Goal: Information Seeking & Learning: Learn about a topic

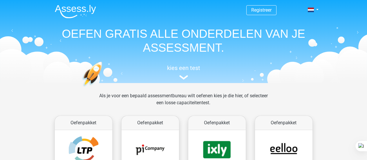
scroll to position [66, 0]
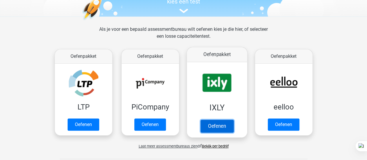
click at [214, 125] on link "Oefenen" at bounding box center [216, 126] width 33 height 13
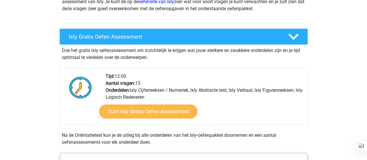
scroll to position [89, 0]
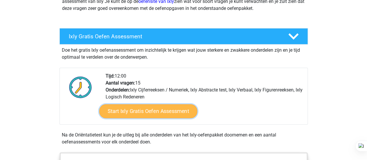
click at [154, 116] on link "Start Ixly Gratis Oefen Assessment" at bounding box center [148, 111] width 98 height 14
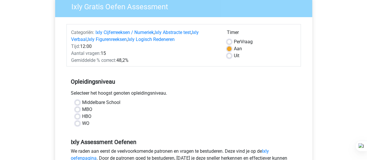
scroll to position [58, 0]
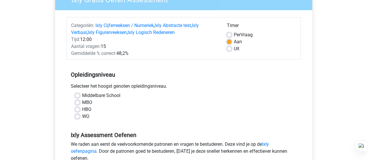
click at [82, 118] on label "WO" at bounding box center [85, 116] width 7 height 7
click at [79, 118] on input "WO" at bounding box center [77, 116] width 5 height 6
radio input "true"
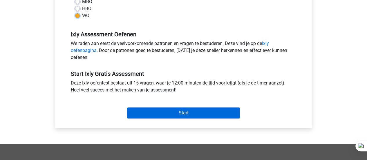
scroll to position [165, 0]
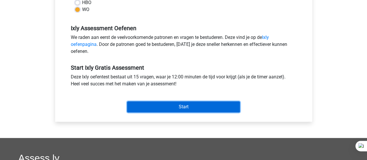
click at [156, 105] on input "Start" at bounding box center [183, 106] width 113 height 11
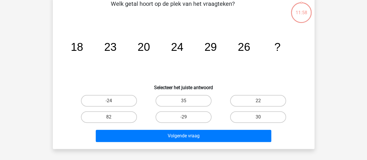
scroll to position [32, 0]
click at [263, 119] on label "30" at bounding box center [258, 117] width 56 height 12
click at [262, 119] on input "30" at bounding box center [260, 119] width 4 height 4
radio input "true"
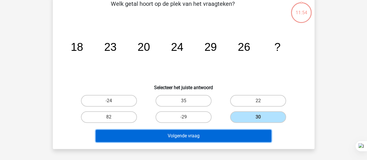
click at [235, 136] on button "Volgende vraag" at bounding box center [184, 136] width 176 height 12
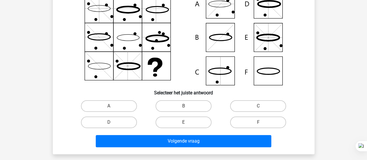
scroll to position [66, 0]
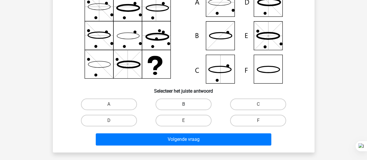
click at [195, 101] on label "B" at bounding box center [184, 104] width 56 height 12
click at [187, 104] on input "B" at bounding box center [185, 106] width 4 height 4
radio input "true"
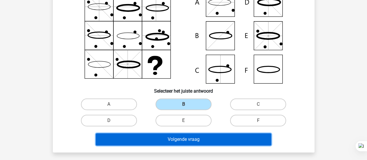
click at [201, 140] on button "Volgende vraag" at bounding box center [184, 139] width 176 height 12
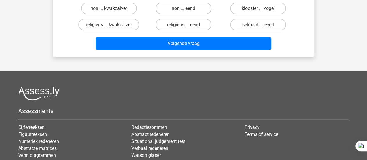
scroll to position [27, 0]
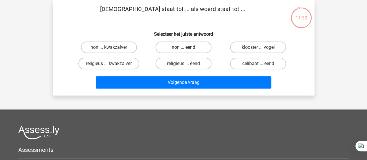
click at [200, 49] on label "non ... eend" at bounding box center [184, 48] width 56 height 12
click at [187, 49] on input "non ... eend" at bounding box center [185, 49] width 4 height 4
radio input "true"
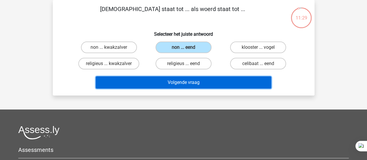
click at [197, 83] on button "Volgende vraag" at bounding box center [184, 82] width 176 height 12
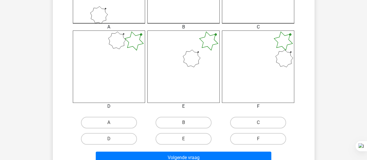
scroll to position [215, 0]
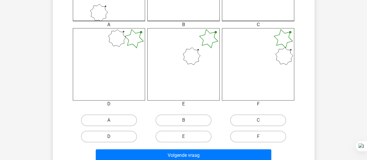
click at [122, 137] on label "D" at bounding box center [109, 137] width 56 height 12
click at [113, 137] on input "D" at bounding box center [111, 138] width 4 height 4
radio input "true"
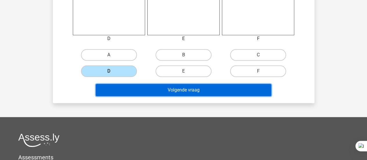
click at [188, 87] on button "Volgende vraag" at bounding box center [184, 90] width 176 height 12
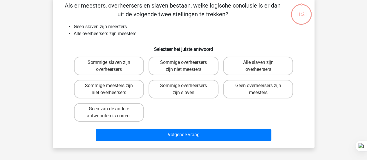
scroll to position [27, 0]
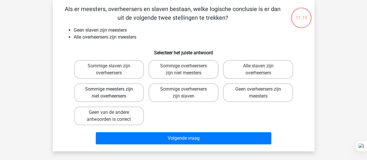
click at [121, 96] on label "Sommige meesters zijn niet overheersers" at bounding box center [109, 92] width 70 height 19
click at [113, 93] on input "Sommige meesters zijn niet overheersers" at bounding box center [111, 91] width 4 height 4
radio input "true"
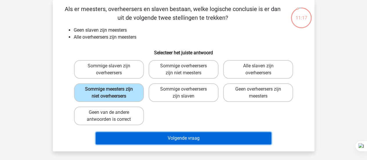
click at [149, 137] on button "Volgende vraag" at bounding box center [184, 138] width 176 height 12
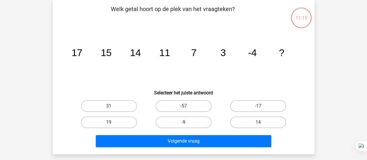
click at [186, 121] on label "-9" at bounding box center [184, 122] width 56 height 12
click at [186, 122] on input "-9" at bounding box center [185, 124] width 4 height 4
radio input "true"
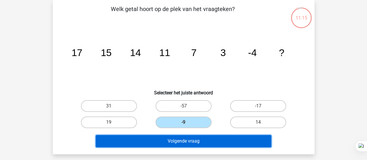
click at [187, 139] on button "Volgende vraag" at bounding box center [184, 141] width 176 height 12
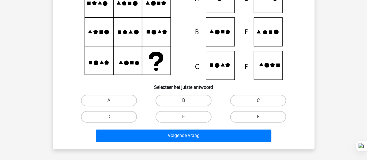
scroll to position [70, 0]
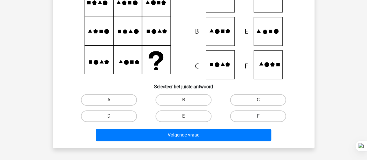
click at [234, 112] on label "F" at bounding box center [258, 116] width 56 height 12
click at [258, 116] on input "F" at bounding box center [260, 118] width 4 height 4
radio input "true"
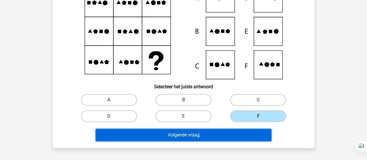
click at [224, 133] on button "Volgende vraag" at bounding box center [184, 135] width 176 height 12
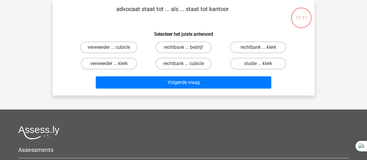
scroll to position [9, 0]
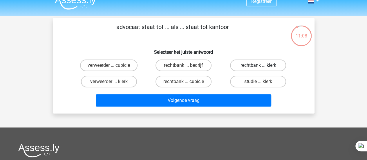
click at [247, 66] on label "rechtbank ... klerk" at bounding box center [258, 66] width 56 height 12
click at [258, 66] on input "rechtbank ... klerk" at bounding box center [260, 67] width 4 height 4
radio input "true"
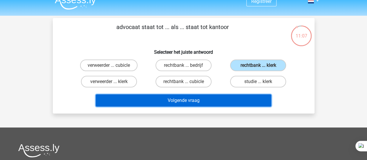
click at [224, 100] on button "Volgende vraag" at bounding box center [184, 100] width 176 height 12
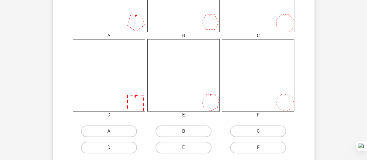
scroll to position [215, 0]
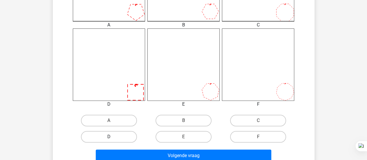
click at [125, 136] on label "D" at bounding box center [109, 137] width 56 height 12
click at [113, 137] on input "D" at bounding box center [111, 139] width 4 height 4
radio input "true"
click at [253, 121] on label "C" at bounding box center [258, 121] width 56 height 12
click at [258, 121] on input "C" at bounding box center [260, 122] width 4 height 4
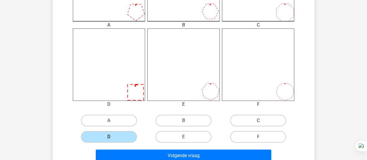
radio input "true"
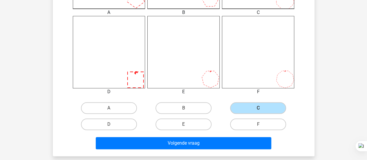
scroll to position [227, 0]
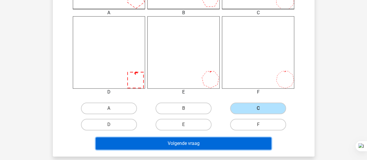
click at [210, 143] on button "Volgende vraag" at bounding box center [184, 143] width 176 height 12
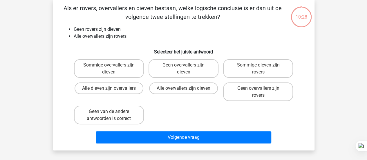
scroll to position [27, 0]
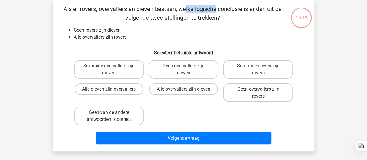
drag, startPoint x: 70, startPoint y: 11, endPoint x: 97, endPoint y: 11, distance: 27.0
click at [97, 11] on p "Als er rovers, overvallers en dieven bestaan, welke logische conclusie is er da…" at bounding box center [172, 13] width 221 height 17
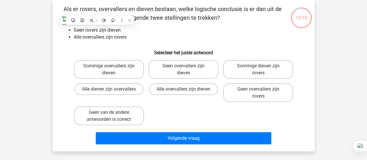
click at [148, 8] on p "Als er rovers, overvallers en dieven bestaan, welke logische conclusie is er da…" at bounding box center [172, 13] width 221 height 17
click at [184, 67] on input "Geen overvallers zijn dieven" at bounding box center [185, 68] width 4 height 4
radio input "true"
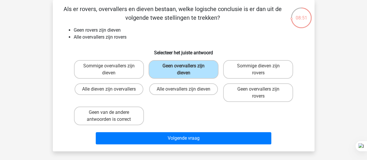
click at [184, 67] on input "Geen overvallers zijn dieven" at bounding box center [185, 68] width 4 height 4
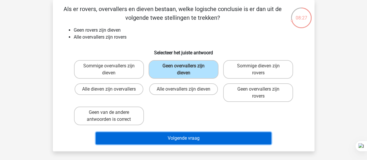
click at [218, 140] on button "Volgende vraag" at bounding box center [184, 138] width 176 height 12
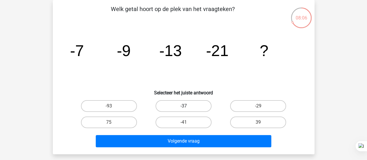
click at [189, 105] on label "-37" at bounding box center [184, 106] width 56 height 12
click at [187, 106] on input "-37" at bounding box center [185, 108] width 4 height 4
radio input "true"
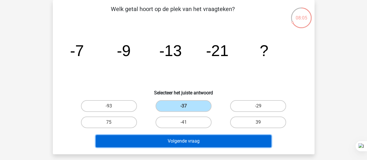
click at [208, 141] on button "Volgende vraag" at bounding box center [184, 141] width 176 height 12
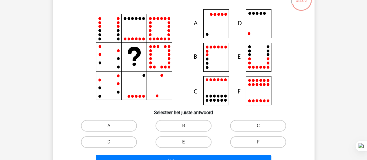
scroll to position [44, 0]
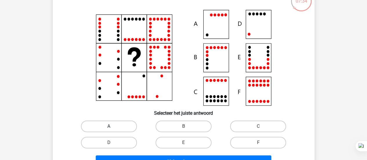
click at [118, 121] on label "A" at bounding box center [109, 126] width 56 height 12
click at [113, 126] on input "A" at bounding box center [111, 128] width 4 height 4
radio input "true"
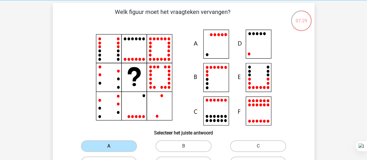
scroll to position [69, 0]
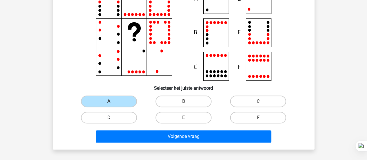
click at [115, 117] on label "D" at bounding box center [109, 118] width 56 height 12
click at [113, 118] on input "D" at bounding box center [111, 120] width 4 height 4
radio input "true"
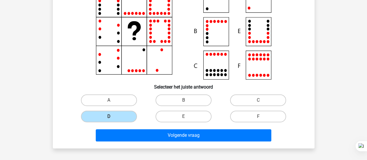
scroll to position [73, 0]
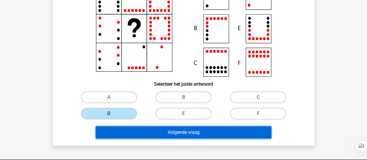
click at [200, 134] on button "Volgende vraag" at bounding box center [184, 132] width 176 height 12
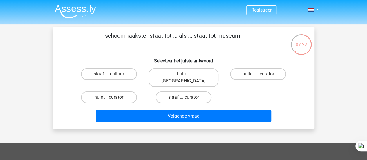
scroll to position [0, 0]
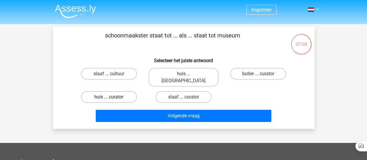
click at [126, 91] on label "huis ... curator" at bounding box center [109, 97] width 56 height 12
click at [113, 97] on input "huis ... curator" at bounding box center [111, 99] width 4 height 4
radio input "true"
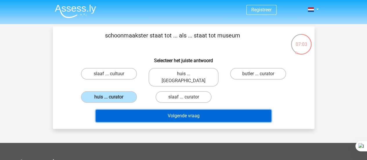
click at [162, 110] on button "Volgende vraag" at bounding box center [184, 116] width 176 height 12
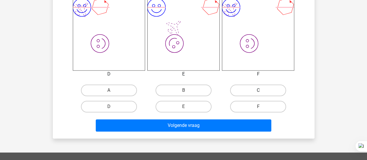
scroll to position [245, 0]
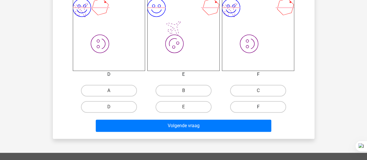
click at [265, 107] on label "F" at bounding box center [258, 107] width 56 height 12
click at [262, 107] on input "F" at bounding box center [260, 109] width 4 height 4
radio input "true"
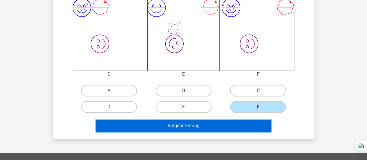
click at [242, 122] on button "Volgende vraag" at bounding box center [184, 126] width 176 height 12
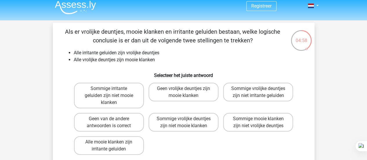
scroll to position [4, 0]
click at [122, 141] on label "Alle mooie klanken zijn irritante geluiden" at bounding box center [109, 145] width 70 height 19
click at [113, 142] on input "Alle mooie klanken zijn irritante geluiden" at bounding box center [111, 144] width 4 height 4
radio input "true"
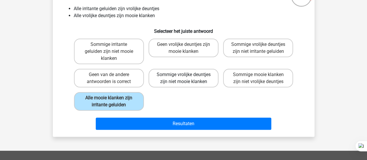
scroll to position [48, 0]
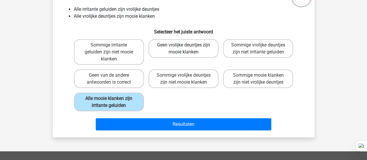
click at [181, 55] on label "Geen vrolijke deuntjes zijn mooie klanken" at bounding box center [184, 48] width 70 height 19
click at [183, 49] on input "Geen vrolijke deuntjes zijn mooie klanken" at bounding box center [185, 47] width 4 height 4
radio input "true"
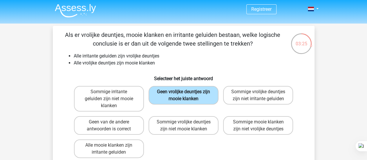
scroll to position [12, 0]
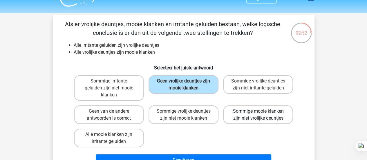
click at [267, 119] on label "Sommige mooie klanken zijn niet vrolijke deuntjes" at bounding box center [258, 114] width 70 height 19
click at [262, 115] on input "Sommige mooie klanken zijn niet vrolijke deuntjes" at bounding box center [260, 113] width 4 height 4
radio input "true"
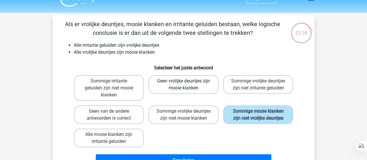
click at [200, 91] on label "Geen vrolijke deuntjes zijn mooie klanken" at bounding box center [184, 84] width 70 height 19
click at [187, 85] on input "Geen vrolijke deuntjes zijn mooie klanken" at bounding box center [185, 83] width 4 height 4
radio input "true"
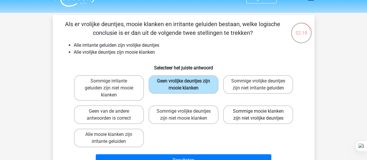
click at [256, 119] on label "Sommige mooie klanken zijn niet vrolijke deuntjes" at bounding box center [258, 114] width 70 height 19
click at [258, 115] on input "Sommige mooie klanken zijn niet vrolijke deuntjes" at bounding box center [260, 113] width 4 height 4
radio input "true"
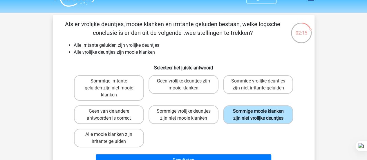
scroll to position [66, 0]
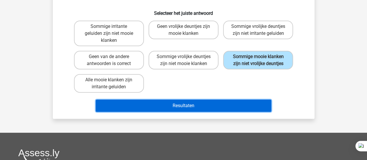
click at [226, 107] on button "Resultaten" at bounding box center [184, 106] width 176 height 12
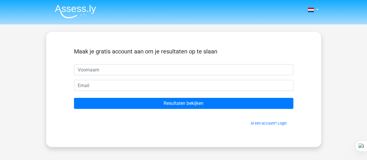
click at [129, 72] on input "text" at bounding box center [183, 69] width 219 height 11
type input "[PERSON_NAME]"
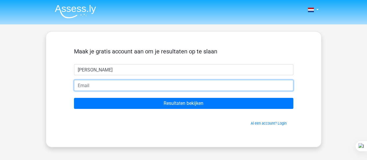
click at [110, 84] on input "email" at bounding box center [183, 85] width 219 height 11
type input "h.f.rooden@gmail.com"
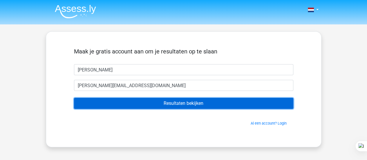
click at [118, 103] on input "Resultaten bekijken" at bounding box center [183, 103] width 219 height 11
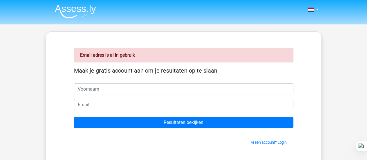
click at [99, 87] on input "text" at bounding box center [183, 88] width 219 height 11
type input "[PERSON_NAME]"
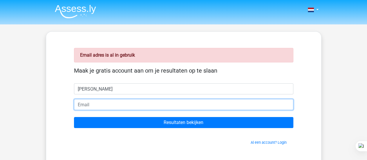
click at [97, 103] on input "email" at bounding box center [183, 104] width 219 height 11
type input "[EMAIL_ADDRESS][DOMAIN_NAME]"
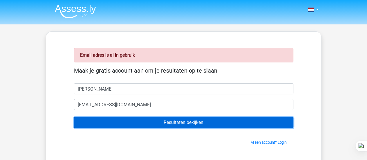
click at [110, 120] on input "Resultaten bekijken" at bounding box center [183, 122] width 219 height 11
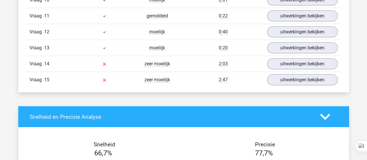
scroll to position [815, 0]
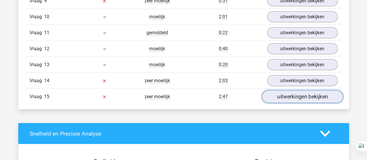
click at [298, 93] on link "uitwerkingen bekijken" at bounding box center [302, 96] width 81 height 13
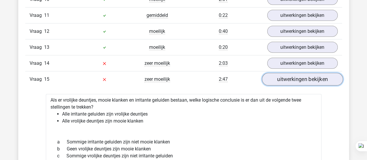
scroll to position [834, 0]
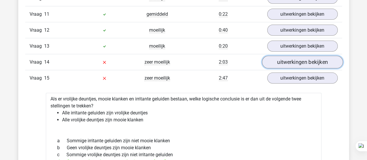
click at [312, 61] on link "uitwerkingen bekijken" at bounding box center [302, 62] width 81 height 13
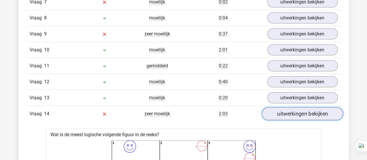
scroll to position [783, 0]
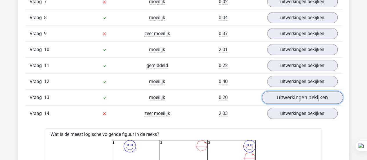
click at [289, 91] on link "uitwerkingen bekijken" at bounding box center [302, 97] width 81 height 13
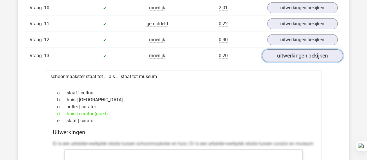
scroll to position [806, 0]
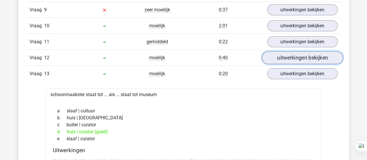
click at [293, 51] on link "uitwerkingen bekijken" at bounding box center [302, 57] width 81 height 13
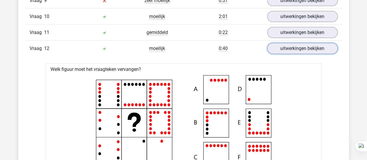
scroll to position [815, 0]
click at [297, 42] on link "uitwerkingen bekijken" at bounding box center [302, 48] width 81 height 13
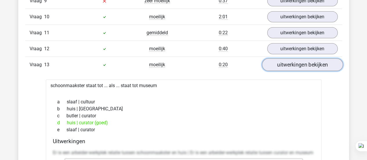
click at [295, 58] on link "uitwerkingen bekijken" at bounding box center [302, 64] width 81 height 13
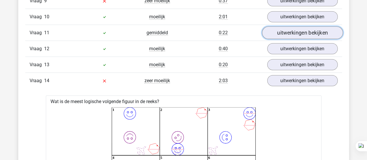
click at [288, 26] on link "uitwerkingen bekijken" at bounding box center [302, 32] width 81 height 13
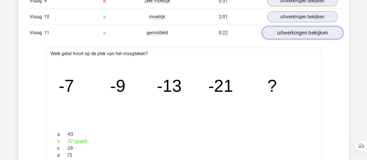
click at [289, 26] on link "uitwerkingen bekijken" at bounding box center [302, 32] width 81 height 13
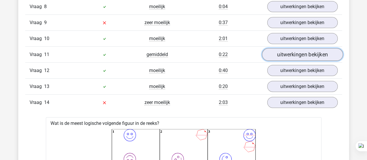
scroll to position [793, 0]
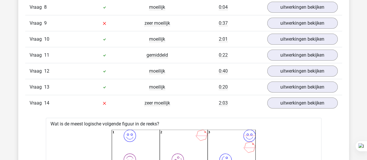
click at [288, 31] on div "Vraag 10 moeilijk 2:01 uitwerkingen bekijken" at bounding box center [183, 39] width 317 height 16
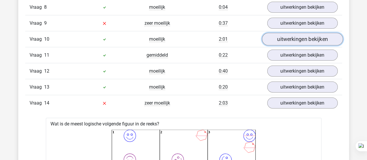
click at [290, 35] on link "uitwerkingen bekijken" at bounding box center [302, 39] width 81 height 13
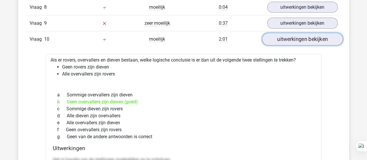
click at [290, 35] on link "uitwerkingen bekijken" at bounding box center [302, 39] width 81 height 13
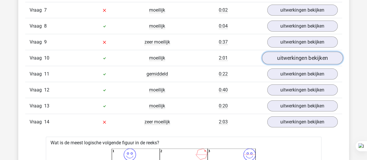
scroll to position [774, 0]
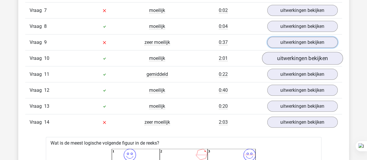
click at [290, 37] on link "uitwerkingen bekijken" at bounding box center [302, 42] width 71 height 11
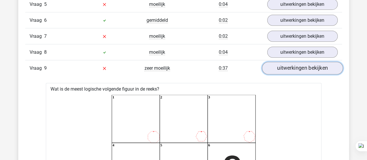
scroll to position [748, 0]
click at [295, 69] on link "uitwerkingen bekijken" at bounding box center [302, 68] width 81 height 13
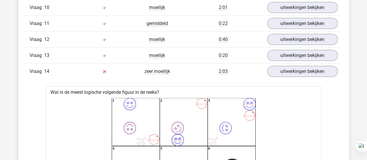
scroll to position [805, 0]
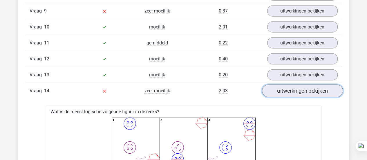
click at [300, 84] on link "uitwerkingen bekijken" at bounding box center [302, 90] width 81 height 13
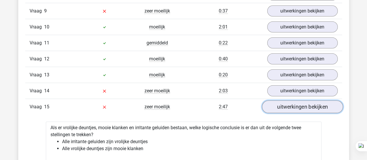
click at [299, 102] on link "uitwerkingen bekijken" at bounding box center [302, 106] width 81 height 13
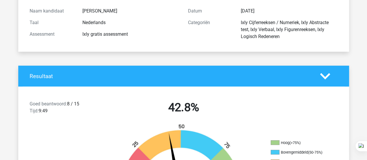
scroll to position [0, 0]
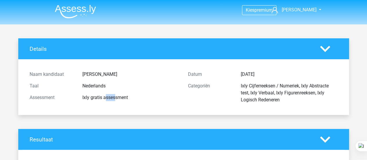
drag, startPoint x: 82, startPoint y: 97, endPoint x: 89, endPoint y: 97, distance: 6.7
click at [89, 97] on div "Ixly gratis assessment" at bounding box center [131, 97] width 106 height 7
copy div "Ixly"
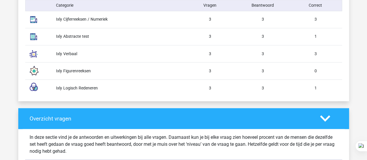
scroll to position [508, 0]
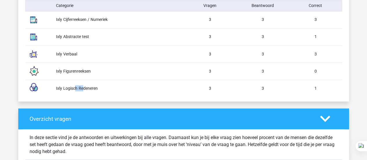
drag, startPoint x: 62, startPoint y: 87, endPoint x: 53, endPoint y: 87, distance: 9.3
click at [53, 87] on div "Ixly Logisch Redeneren" at bounding box center [118, 88] width 132 height 6
copy div "Ixly"
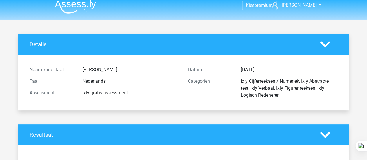
scroll to position [0, 0]
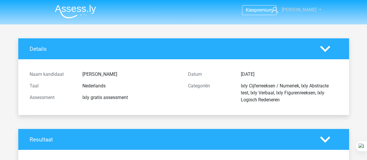
click at [303, 10] on span "[PERSON_NAME]" at bounding box center [299, 10] width 35 height 6
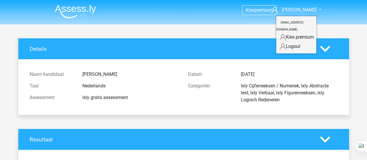
click at [64, 12] on img at bounding box center [75, 12] width 41 height 14
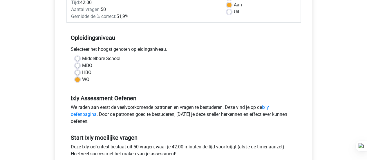
scroll to position [95, 0]
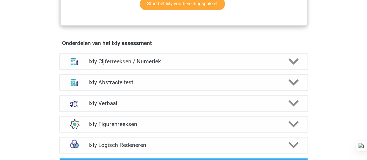
scroll to position [360, 0]
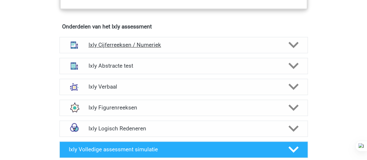
click at [132, 45] on h4 "Ixly Cijferreeksen / Numeriek" at bounding box center [184, 45] width 190 height 7
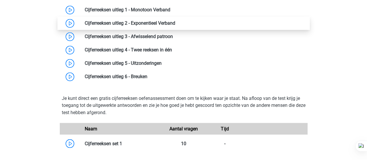
scroll to position [333, 0]
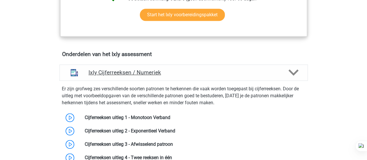
click at [169, 72] on h4 "Ixly Cijferreeksen / Numeriek" at bounding box center [184, 72] width 190 height 7
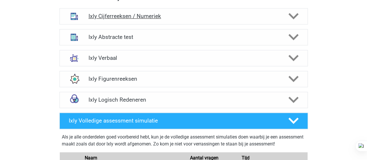
scroll to position [389, 0]
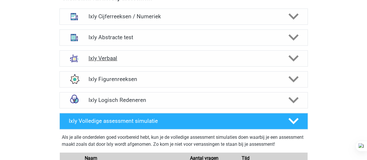
click at [155, 57] on h4 "Ixly Verbaal" at bounding box center [184, 58] width 190 height 7
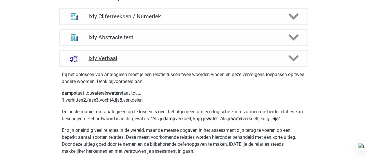
click at [155, 55] on h4 "Ixly Verbaal" at bounding box center [184, 58] width 190 height 7
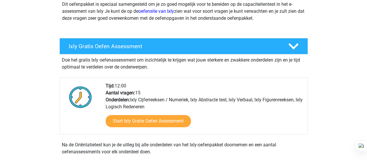
scroll to position [0, 0]
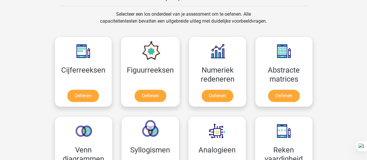
scroll to position [215, 0]
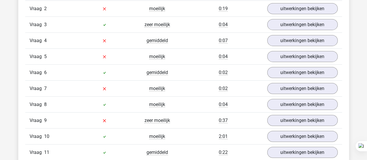
scroll to position [696, 0]
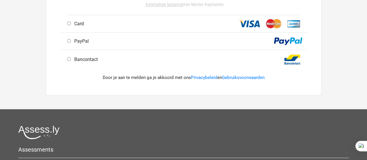
scroll to position [233, 0]
